Goal: Task Accomplishment & Management: Use online tool/utility

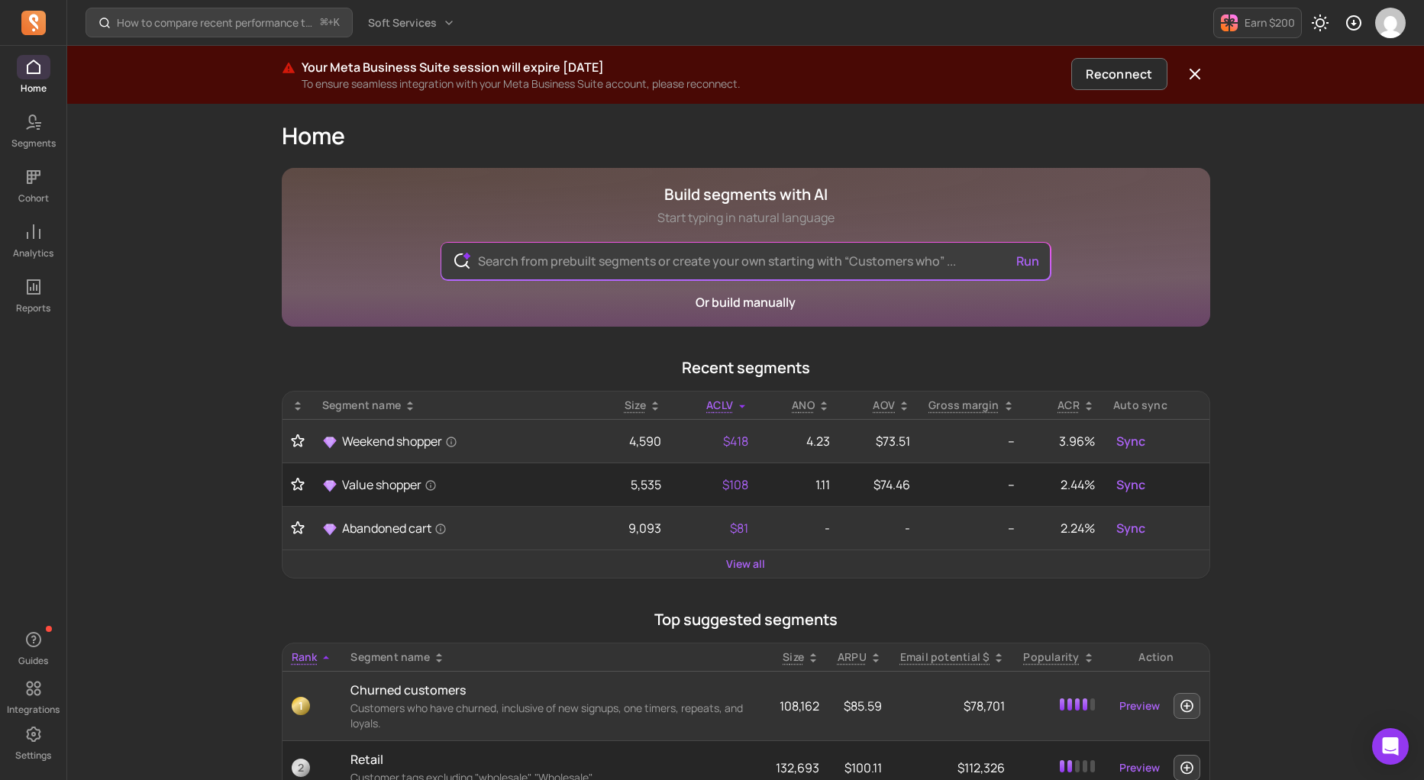
scroll to position [2, 0]
click at [26, 132] on span at bounding box center [34, 122] width 34 height 24
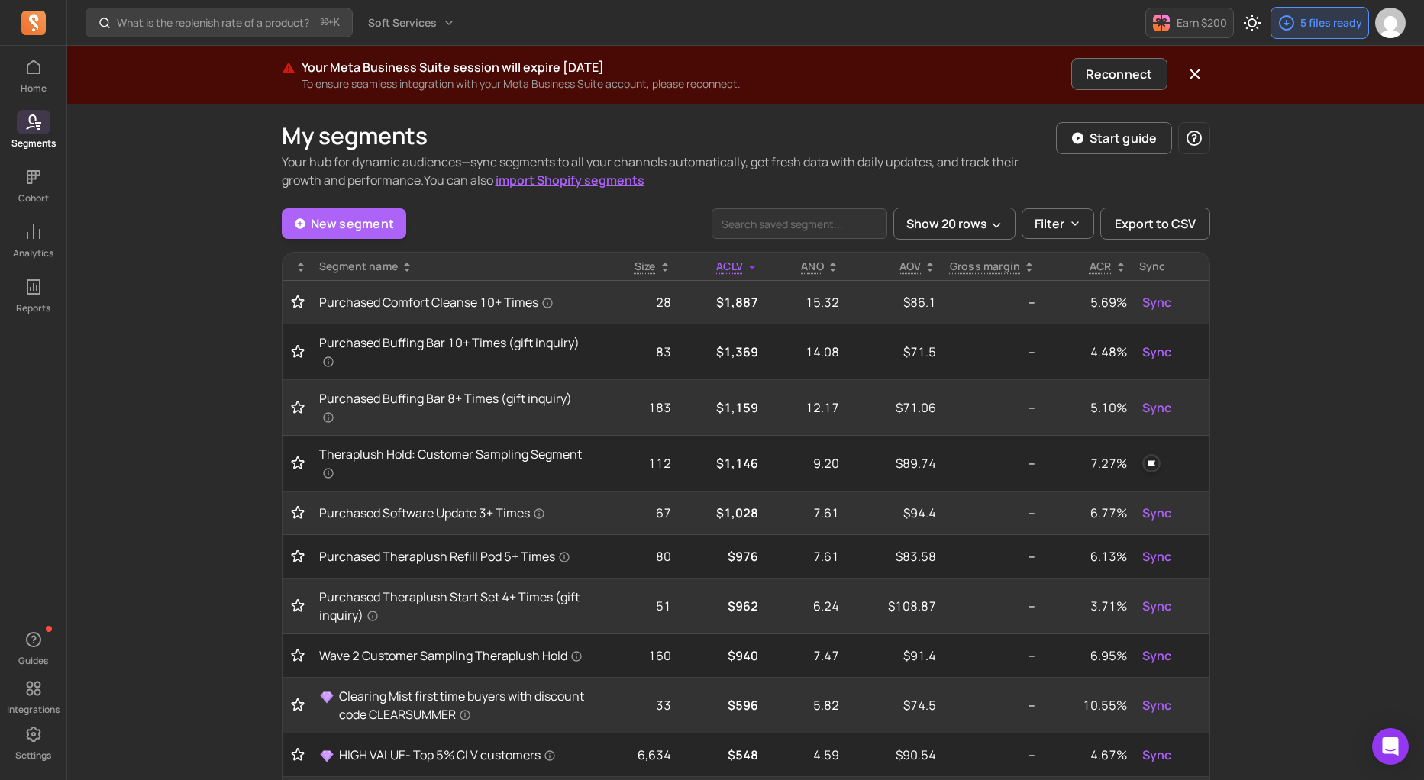
click at [374, 220] on link "New segment" at bounding box center [344, 223] width 125 height 31
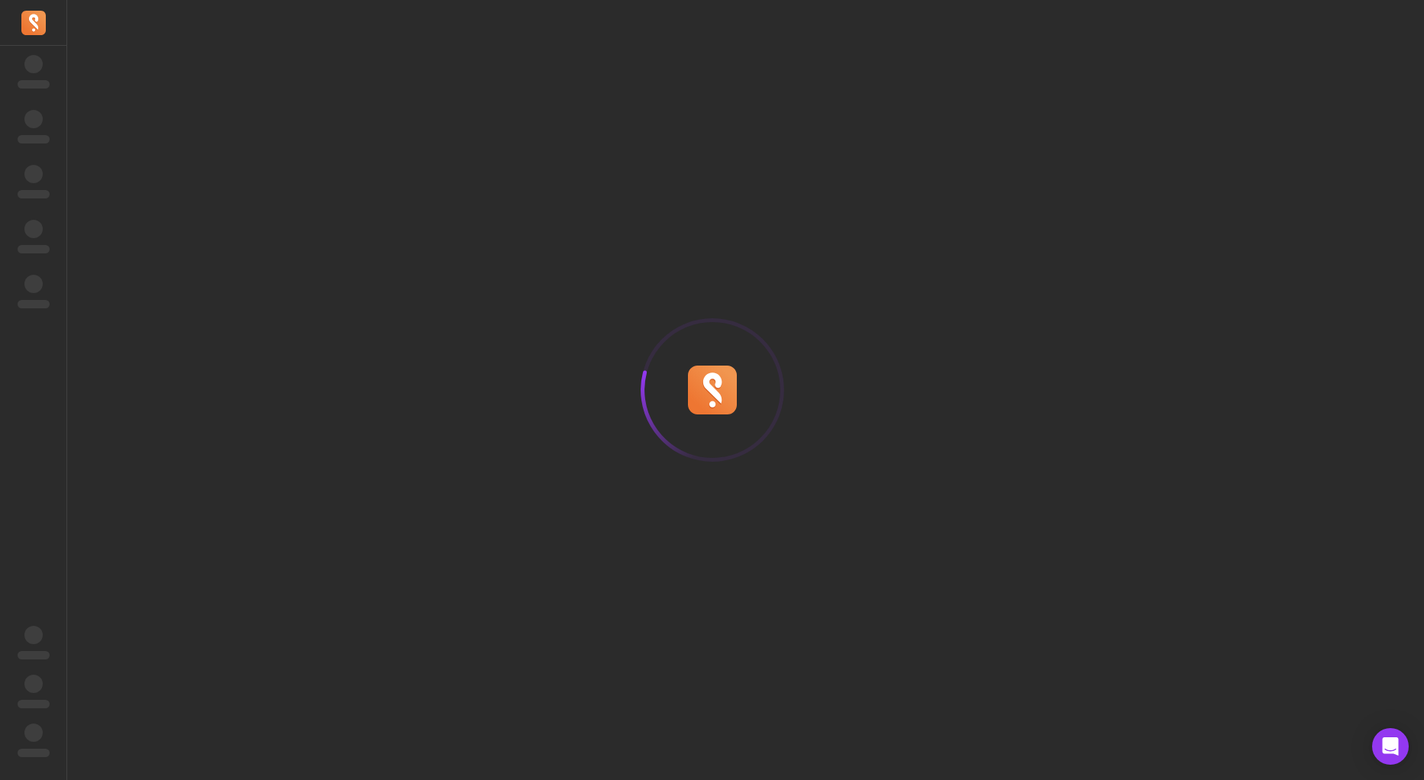
click at [560, 177] on div at bounding box center [712, 390] width 1424 height 780
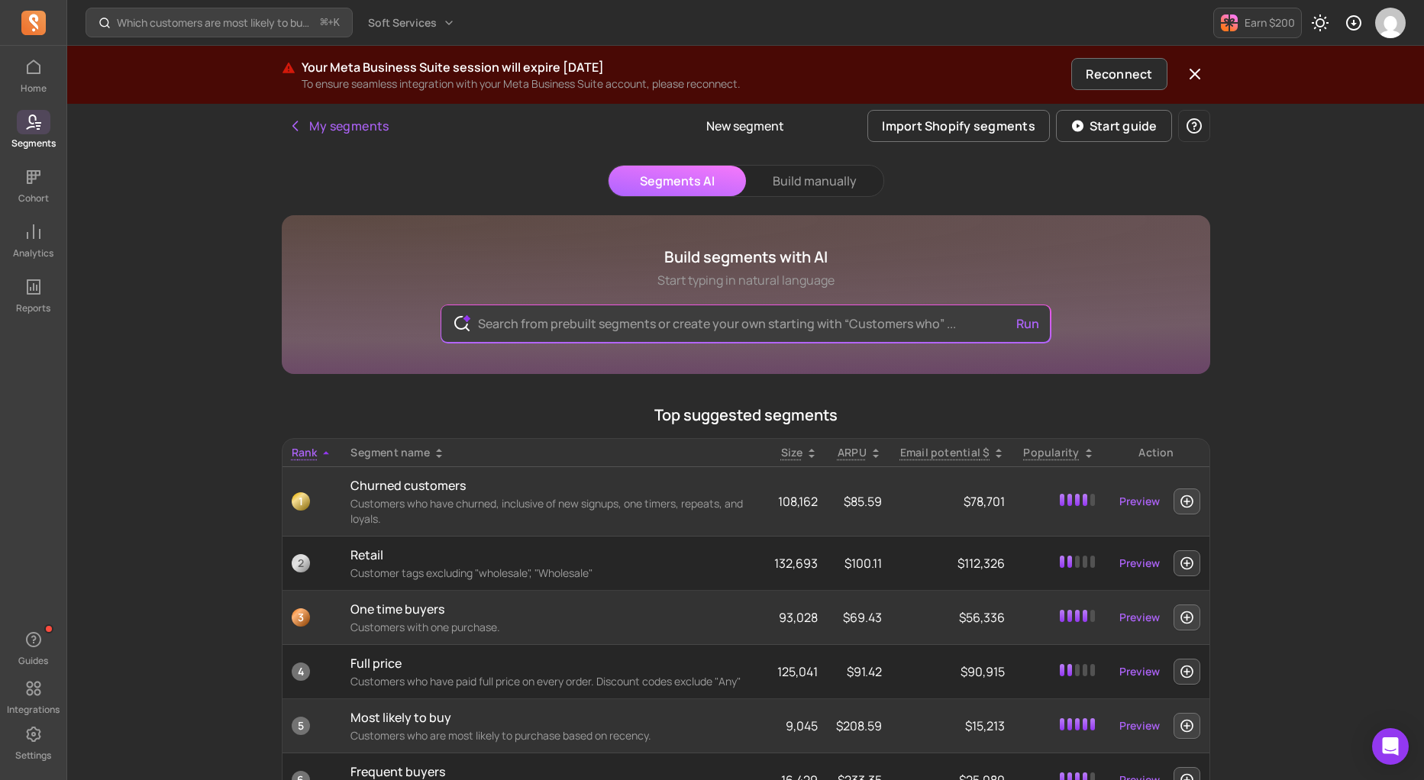
click at [29, 127] on icon at bounding box center [30, 122] width 11 height 15
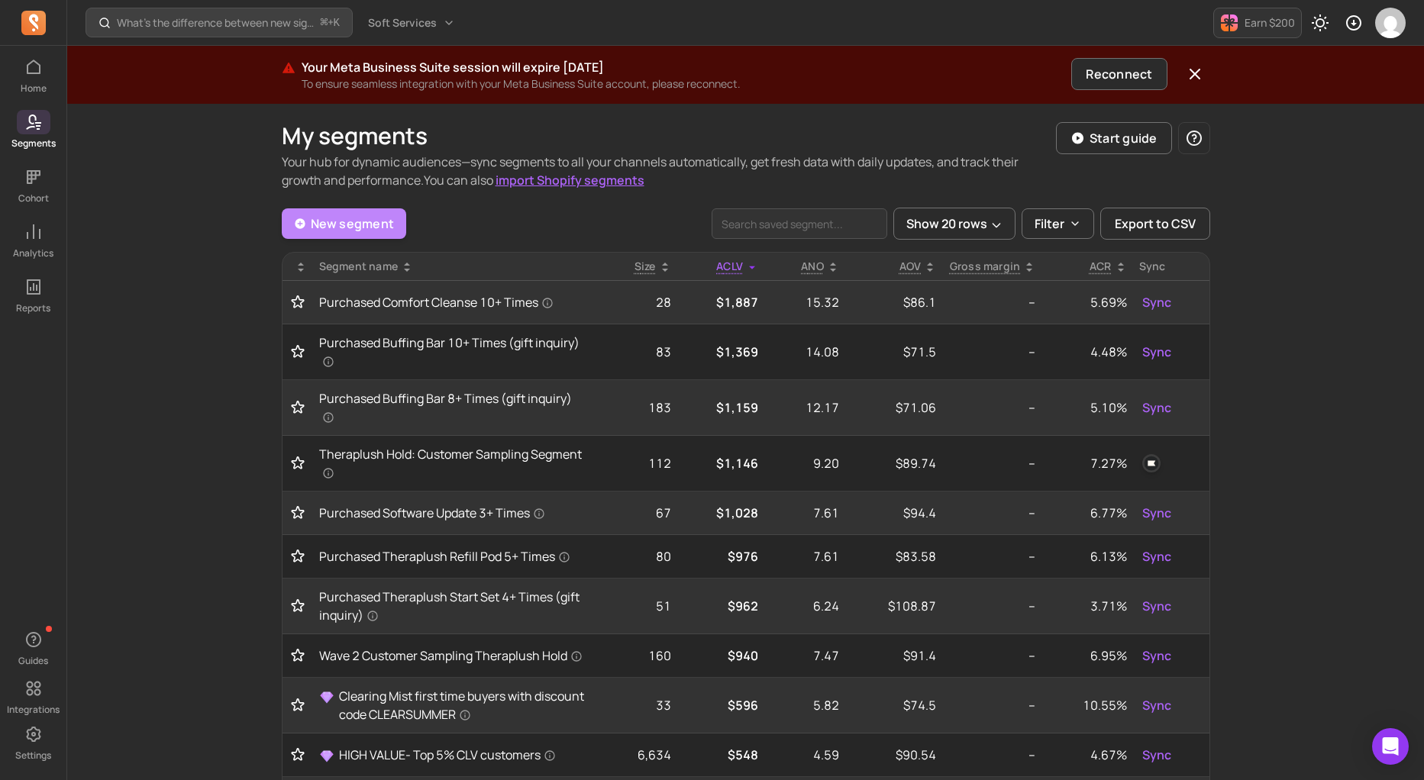
click at [322, 228] on link "New segment" at bounding box center [344, 223] width 125 height 31
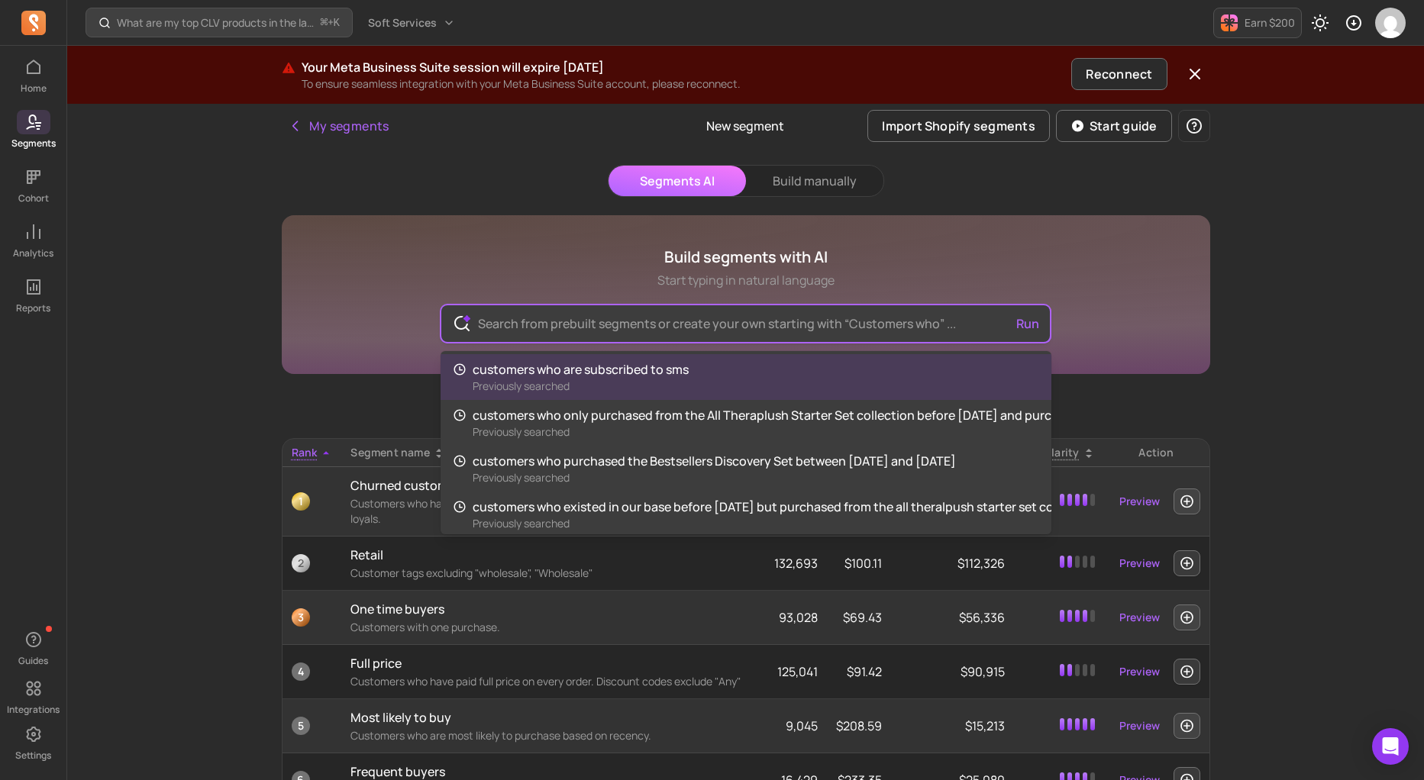
click at [676, 328] on input "text" at bounding box center [746, 323] width 560 height 37
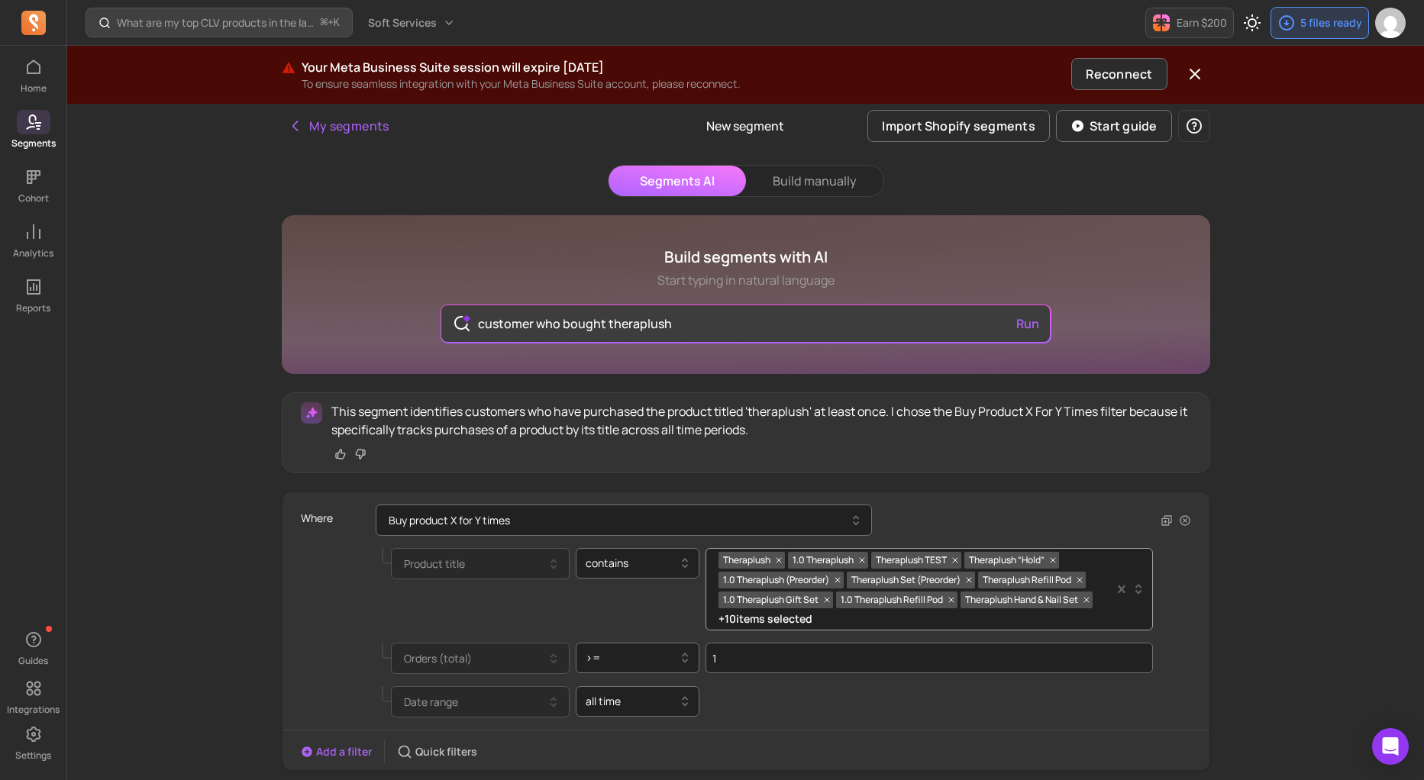
type input "customer who bought theraplush"
click at [346, 242] on div "Build segments with AI Start typing in natural language customer who bought the…" at bounding box center [746, 294] width 928 height 159
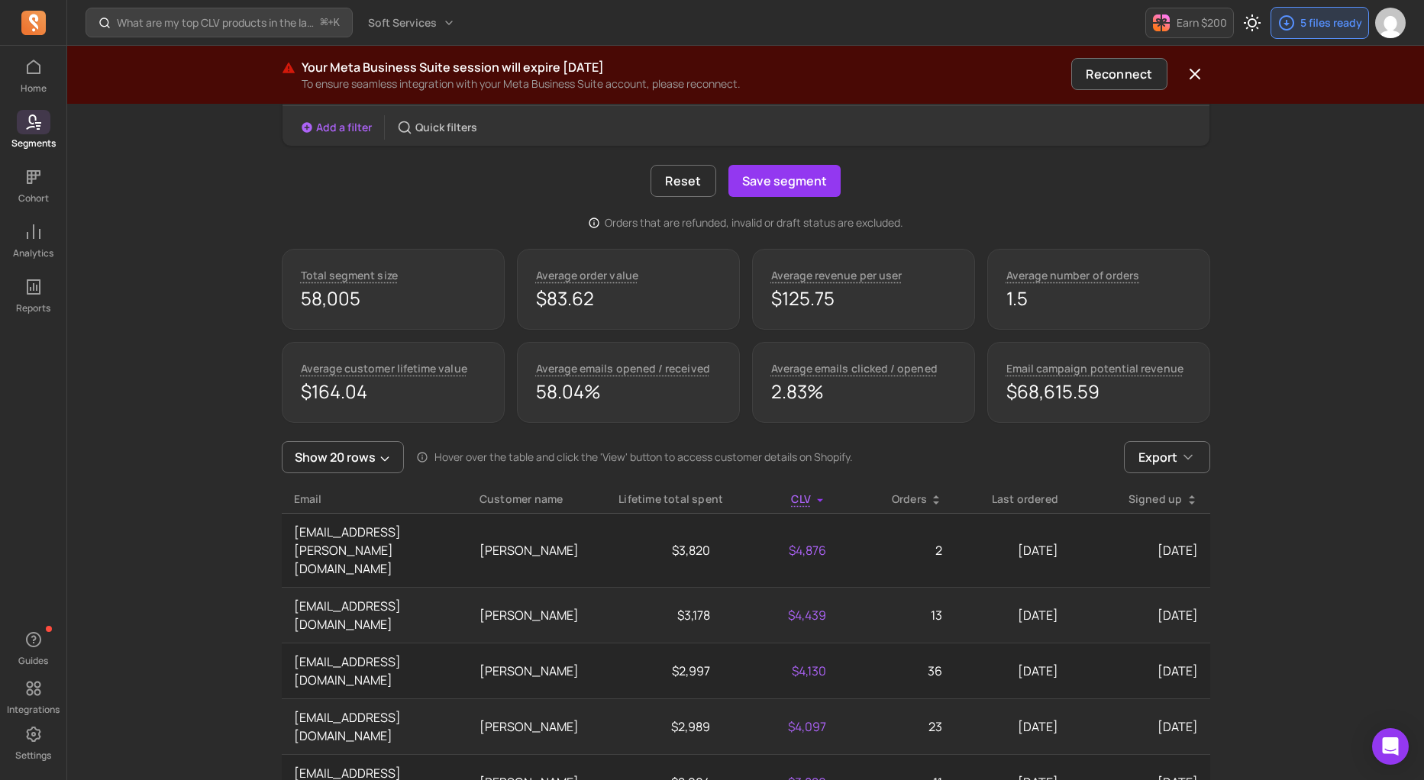
scroll to position [623, 0]
